Goal: Task Accomplishment & Management: Manage account settings

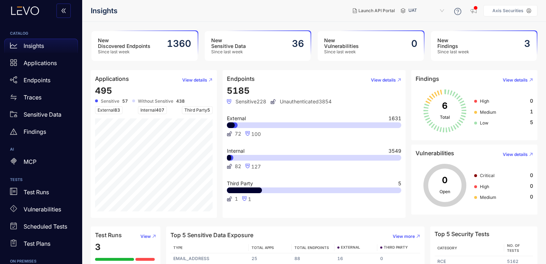
click at [515, 8] on p "Axis Securities" at bounding box center [507, 10] width 31 height 5
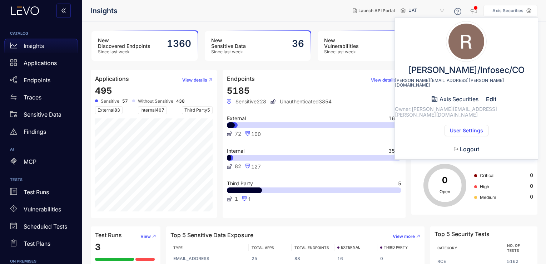
click at [465, 128] on span "User Settings" at bounding box center [466, 131] width 33 height 6
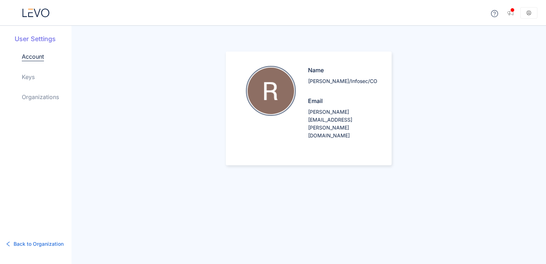
click at [31, 80] on link "Keys" at bounding box center [28, 77] width 13 height 9
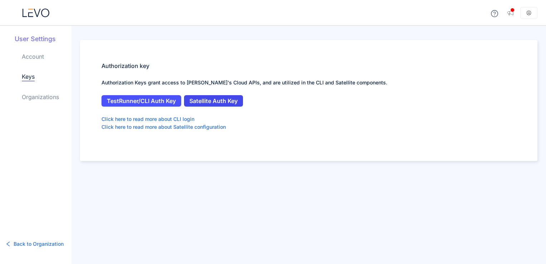
click at [204, 100] on span "Satellite Auth Key" at bounding box center [213, 101] width 48 height 6
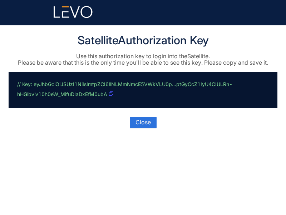
click at [111, 93] on icon "button" at bounding box center [111, 93] width 4 height 4
